Goal: Find specific page/section: Find specific page/section

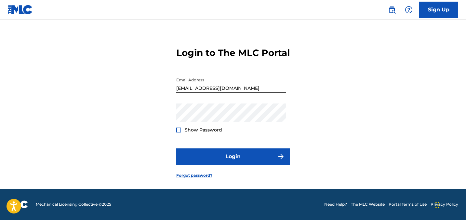
click at [178, 129] on div at bounding box center [178, 130] width 5 height 5
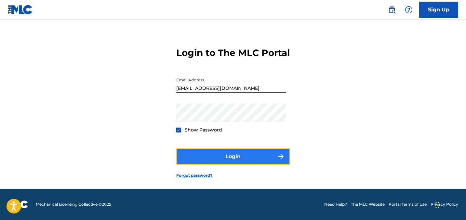
click at [223, 161] on button "Login" at bounding box center [233, 156] width 114 height 16
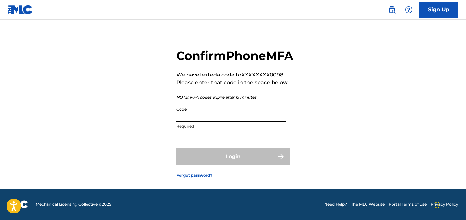
click at [225, 118] on input "Code" at bounding box center [231, 112] width 110 height 19
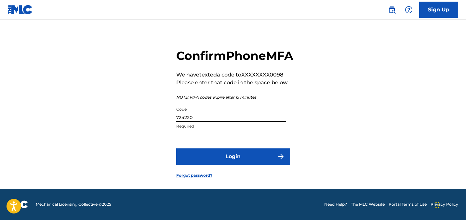
type input "724220"
click at [176, 148] on button "Login" at bounding box center [233, 156] width 114 height 16
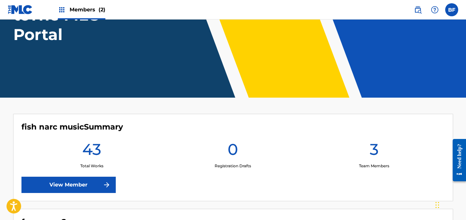
scroll to position [83, 0]
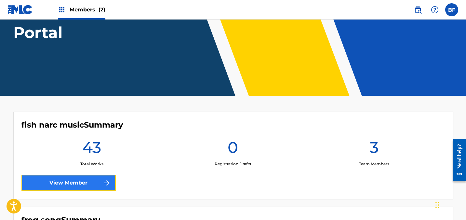
click at [89, 186] on link "View Member" at bounding box center [68, 183] width 94 height 16
